Goal: Check status

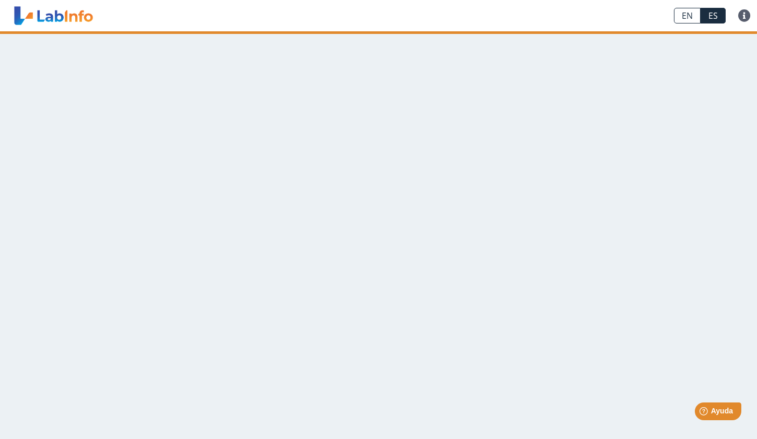
click at [472, 191] on main at bounding box center [378, 235] width 757 height 408
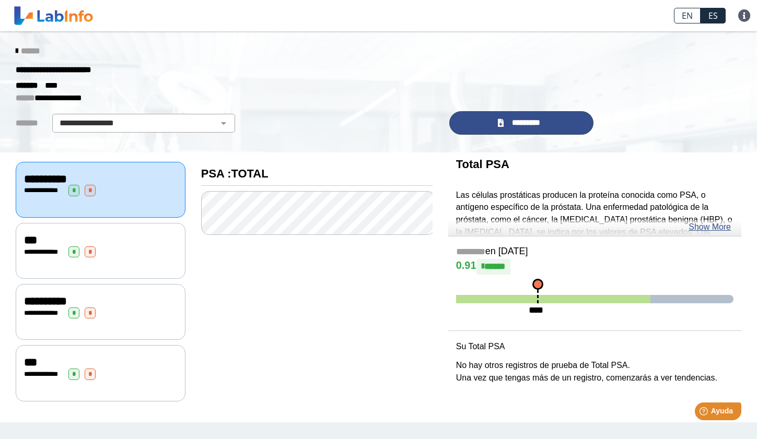
click at [521, 120] on span "*********" at bounding box center [526, 123] width 38 height 12
